Goal: Task Accomplishment & Management: Manage account settings

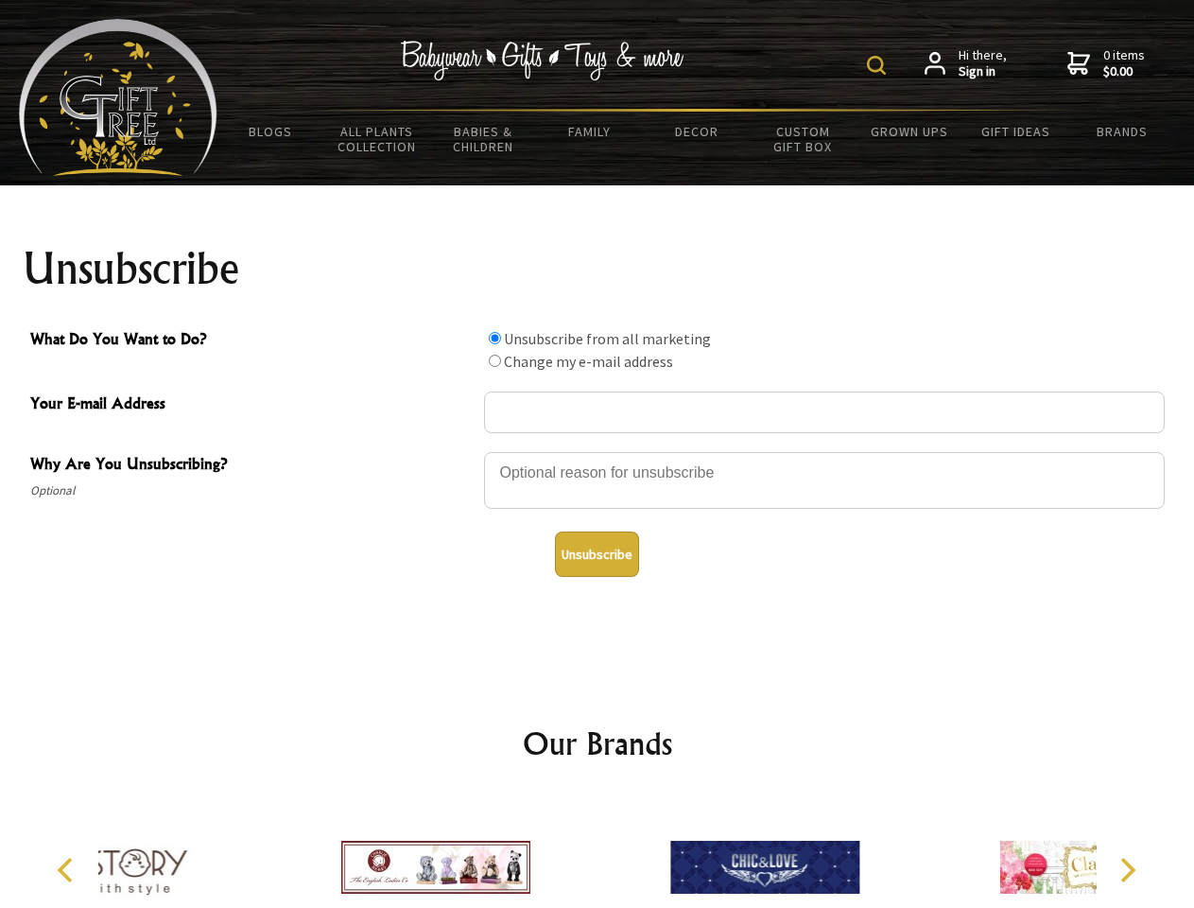
click at [879, 65] on img at bounding box center [876, 65] width 19 height 19
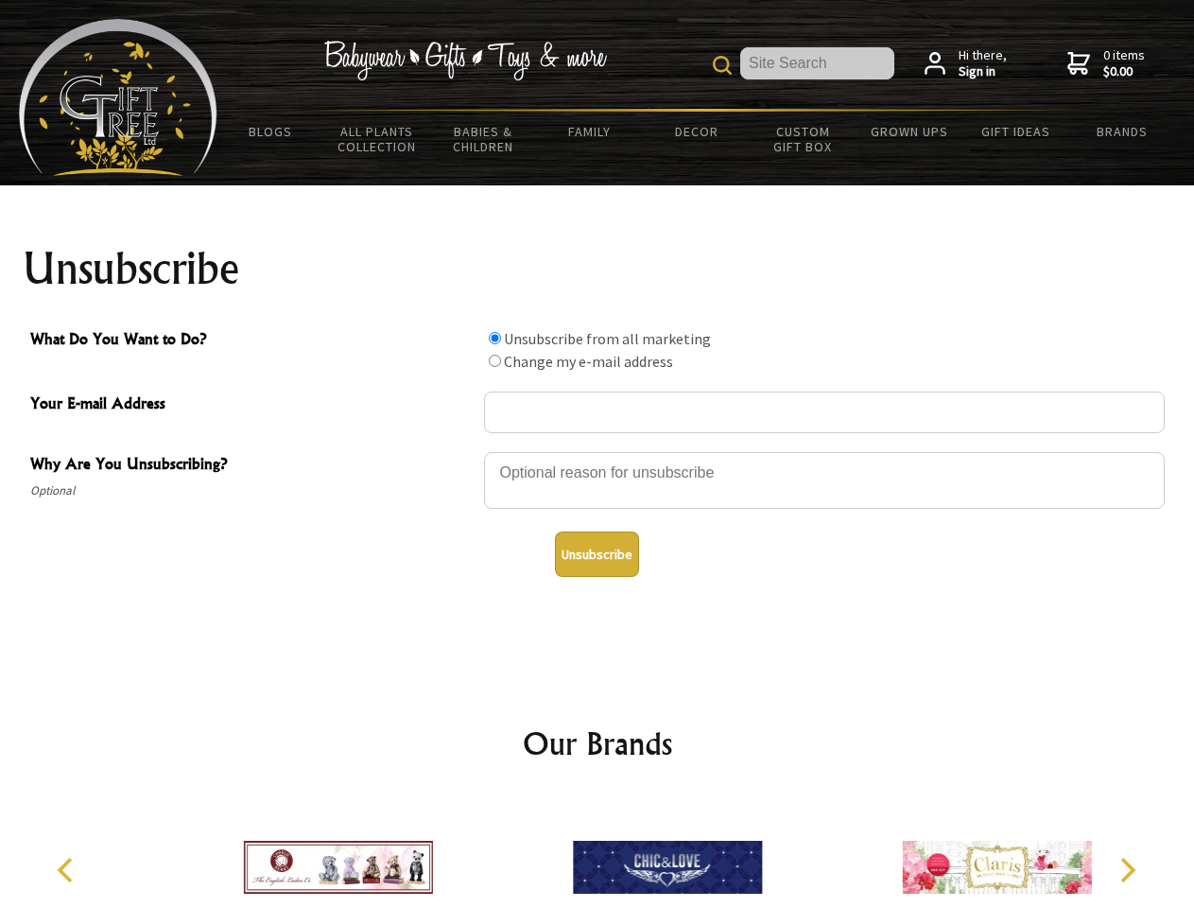
click at [597, 451] on div at bounding box center [824, 483] width 681 height 66
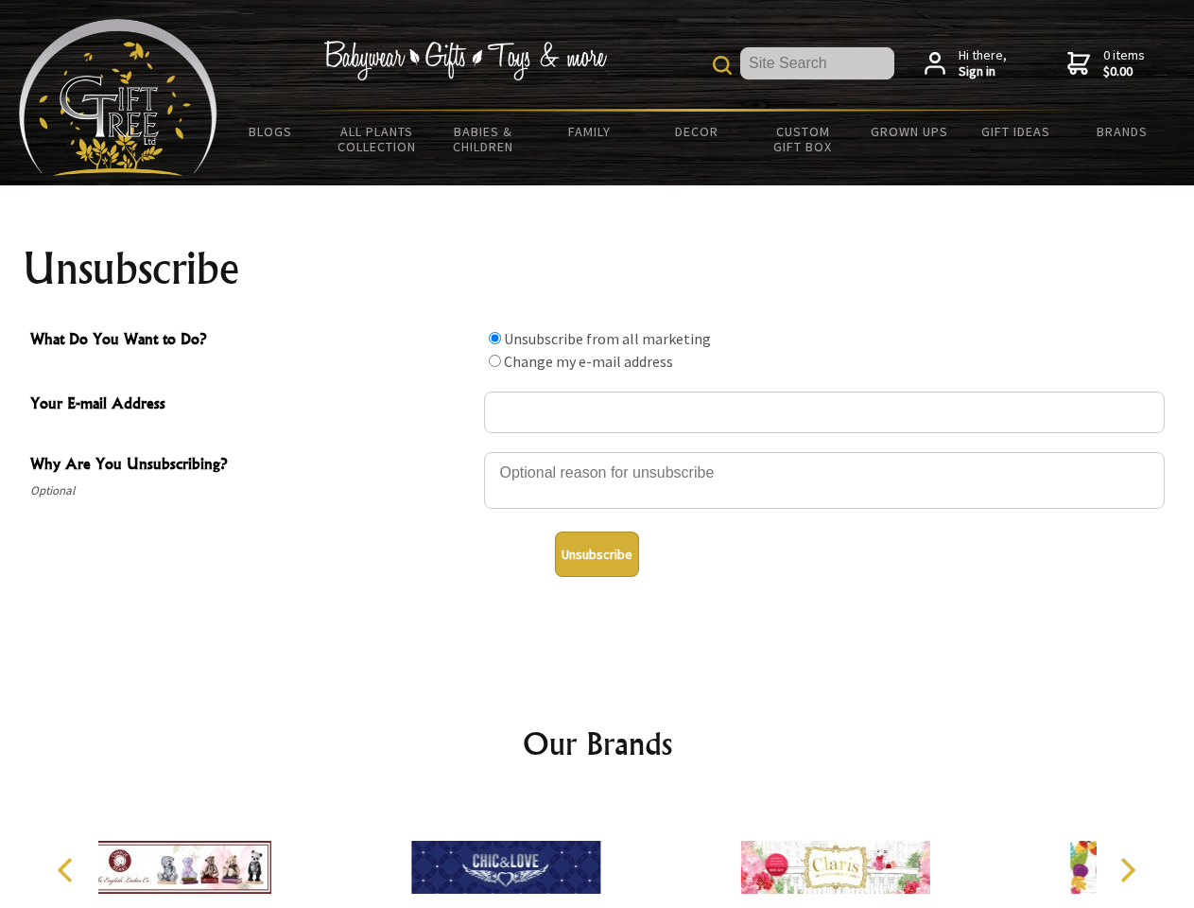
click at [494, 338] on input "What Do You Want to Do?" at bounding box center [495, 338] width 12 height 12
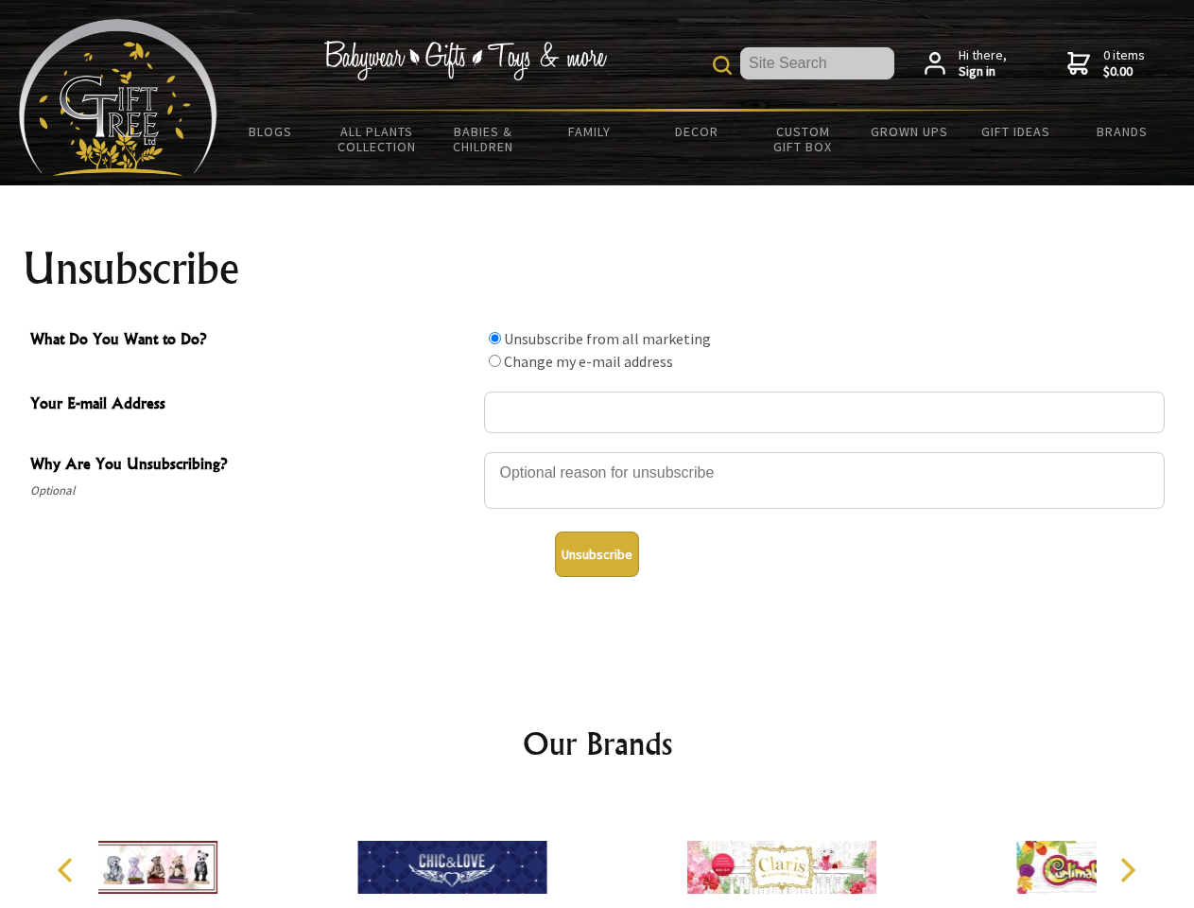
click at [494, 360] on input "What Do You Want to Do?" at bounding box center [495, 361] width 12 height 12
radio input "true"
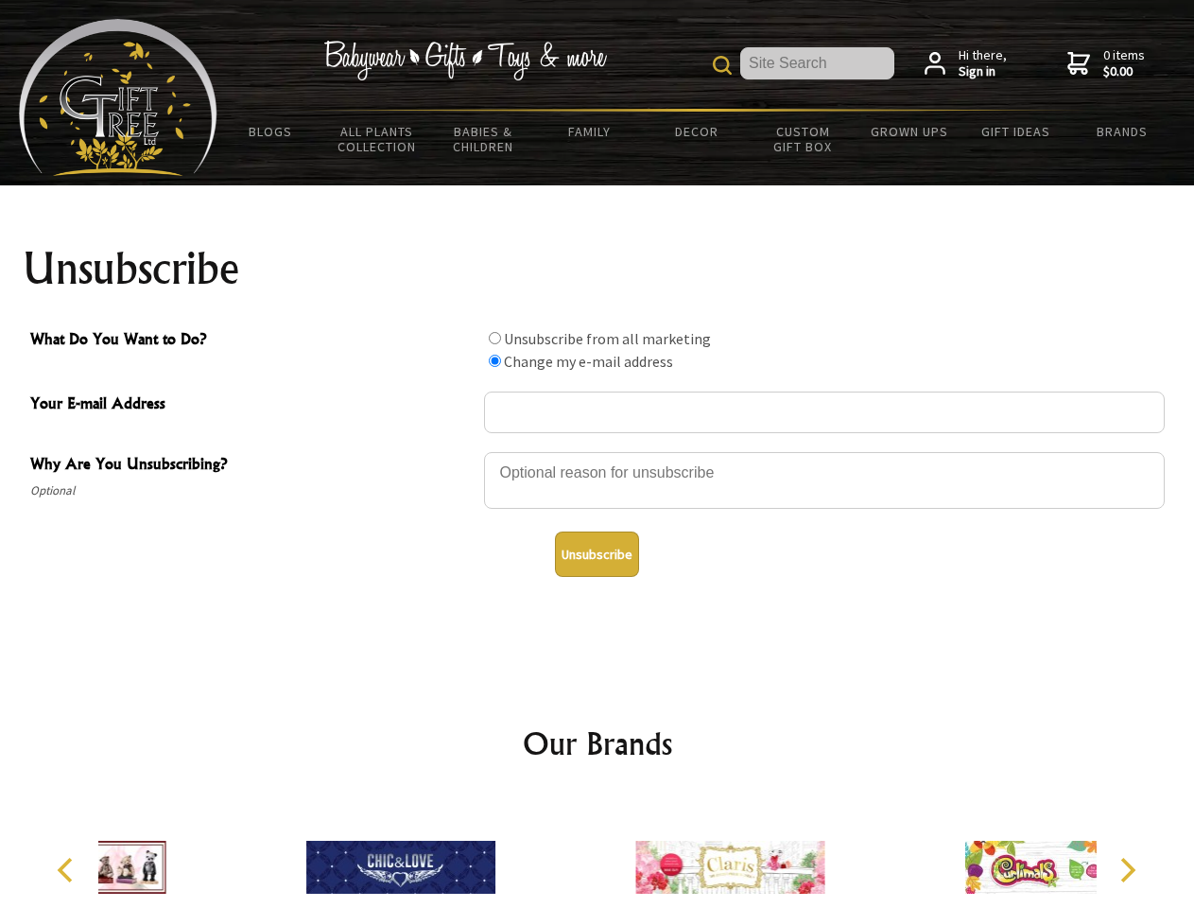
click at [597, 554] on button "Unsubscribe" at bounding box center [597, 553] width 84 height 45
click at [635, 852] on img at bounding box center [729, 867] width 189 height 142
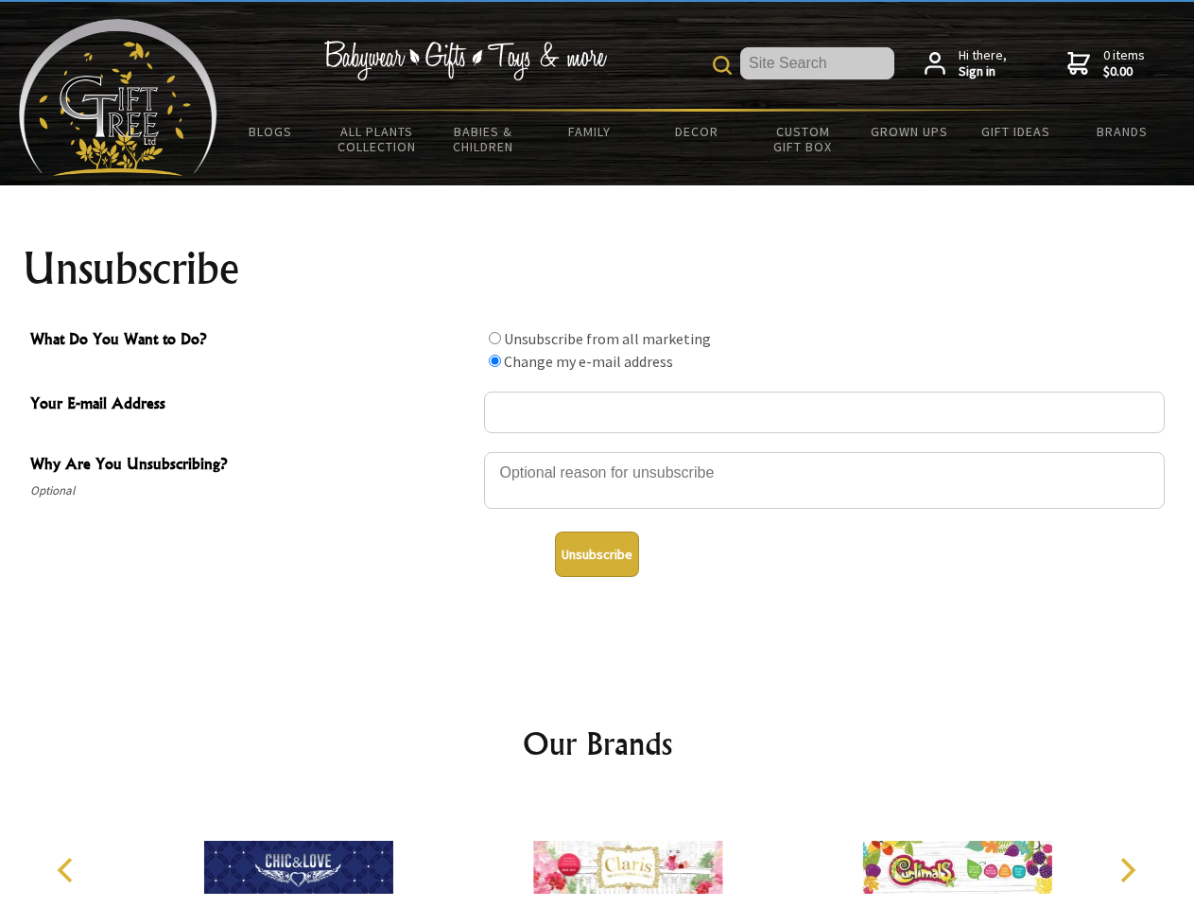
click at [68, 870] on icon "Previous" at bounding box center [67, 869] width 25 height 25
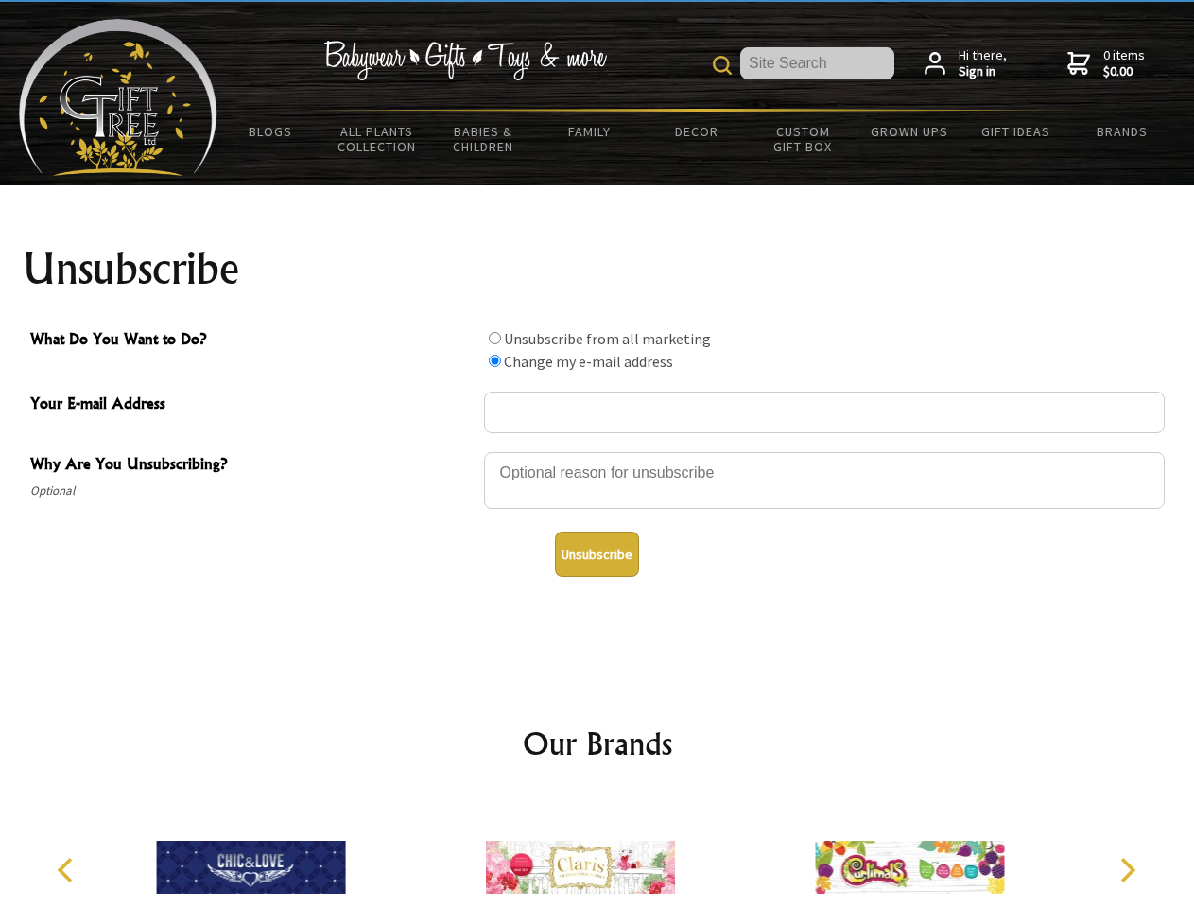
click at [1127, 870] on icon "Next" at bounding box center [1126, 869] width 25 height 25
